Goal: Complete application form

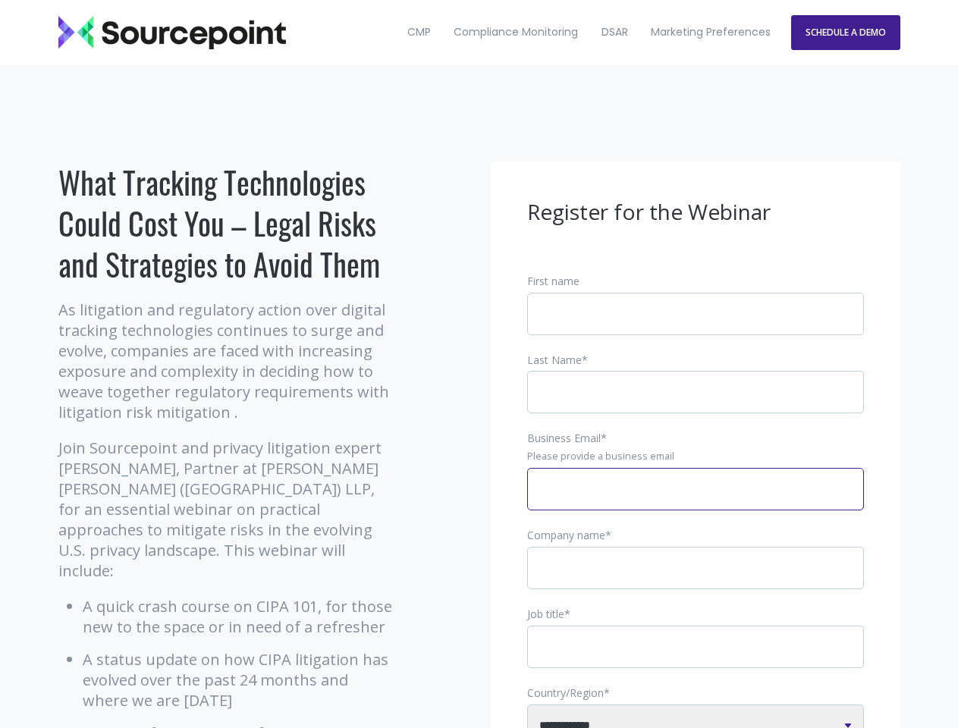
click at [695, 501] on input "Business Email *" at bounding box center [695, 489] width 337 height 42
